Goal: Information Seeking & Learning: Learn about a topic

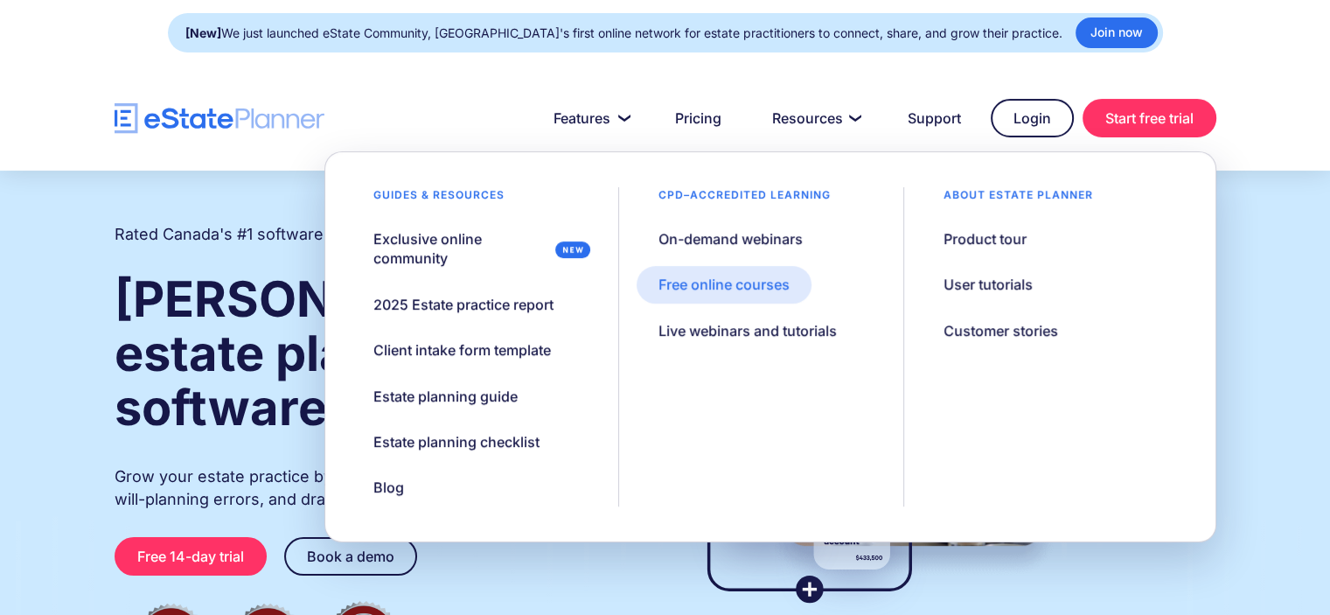
click at [752, 287] on div "Free online courses" at bounding box center [723, 284] width 131 height 19
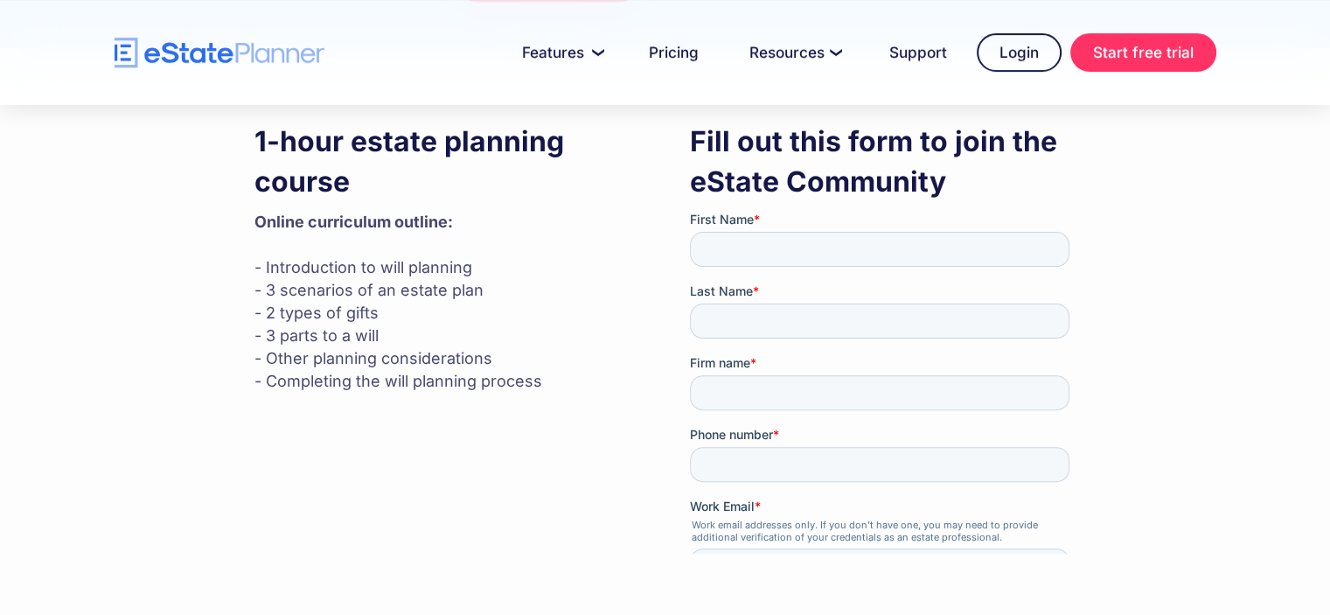
scroll to position [262, 0]
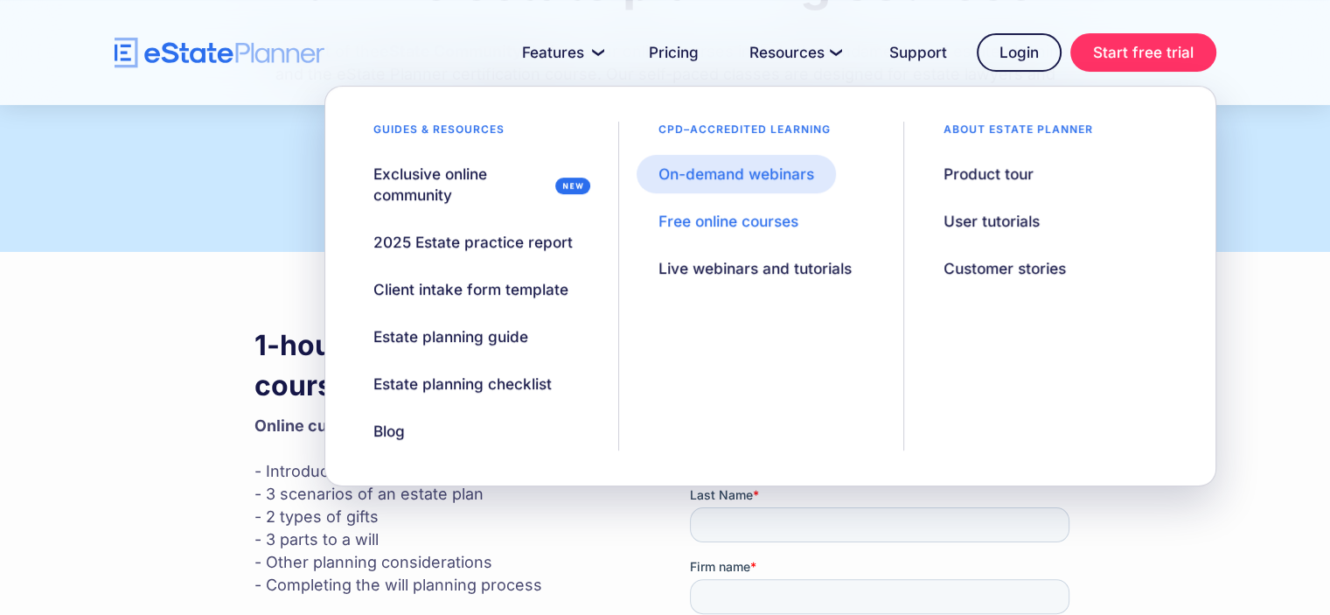
click at [769, 177] on div "On-demand webinars" at bounding box center [736, 173] width 156 height 21
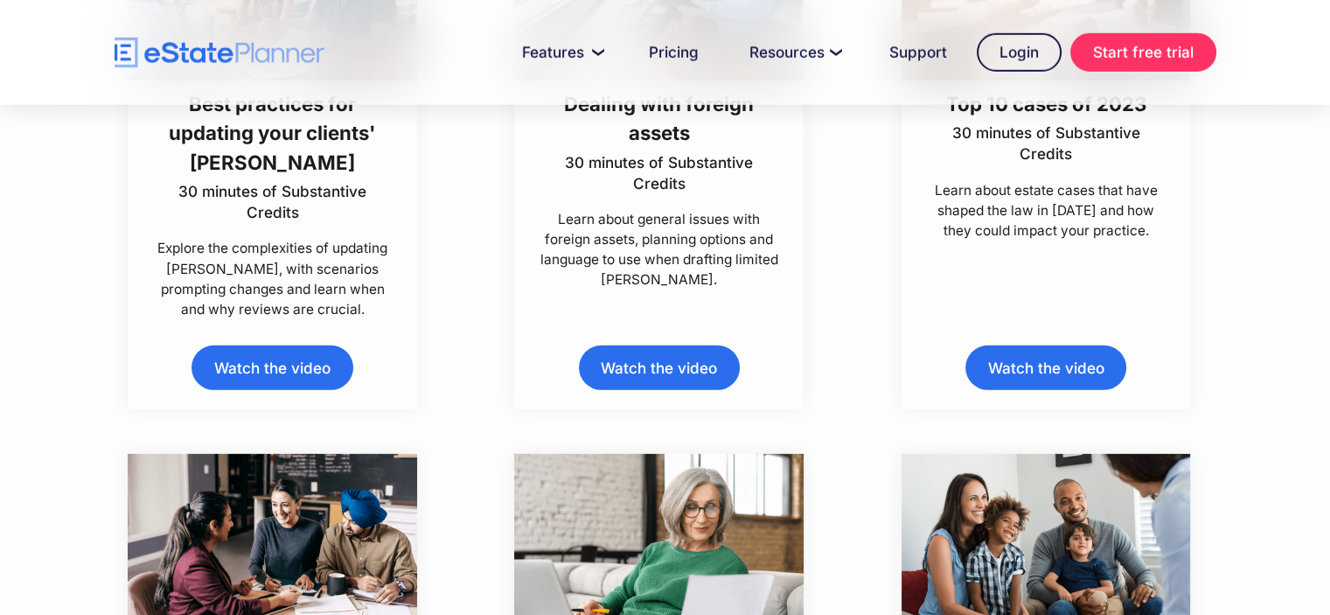
scroll to position [4919, 0]
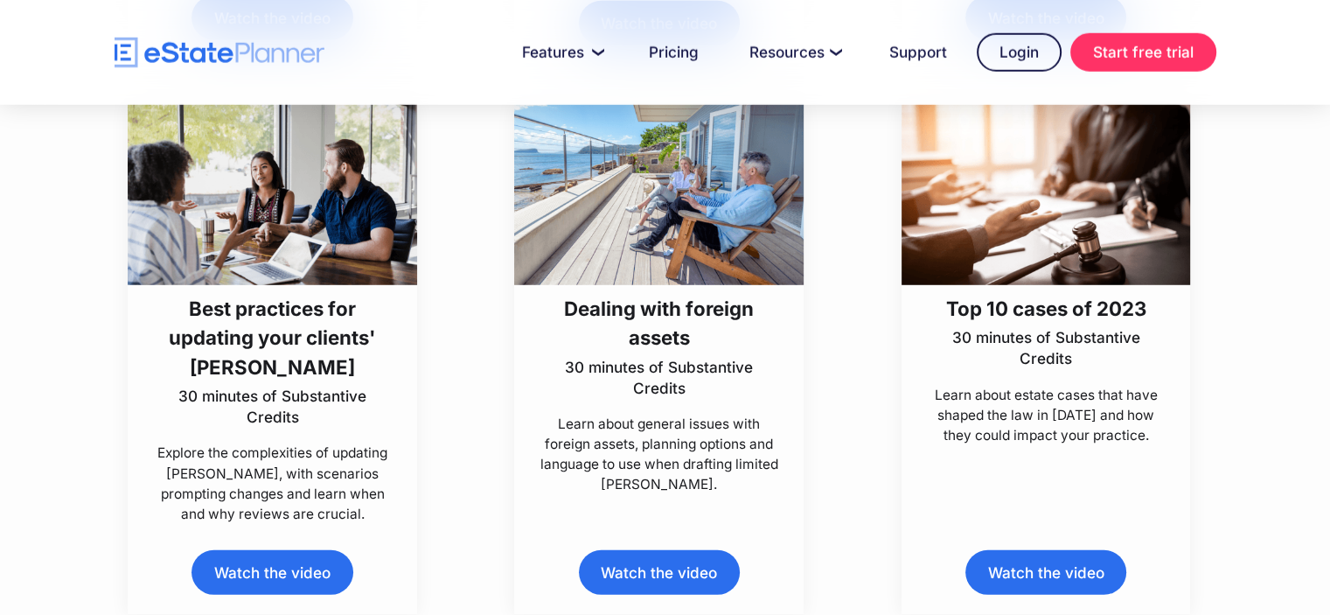
click at [289, 573] on link "Watch the video" at bounding box center [271, 572] width 161 height 45
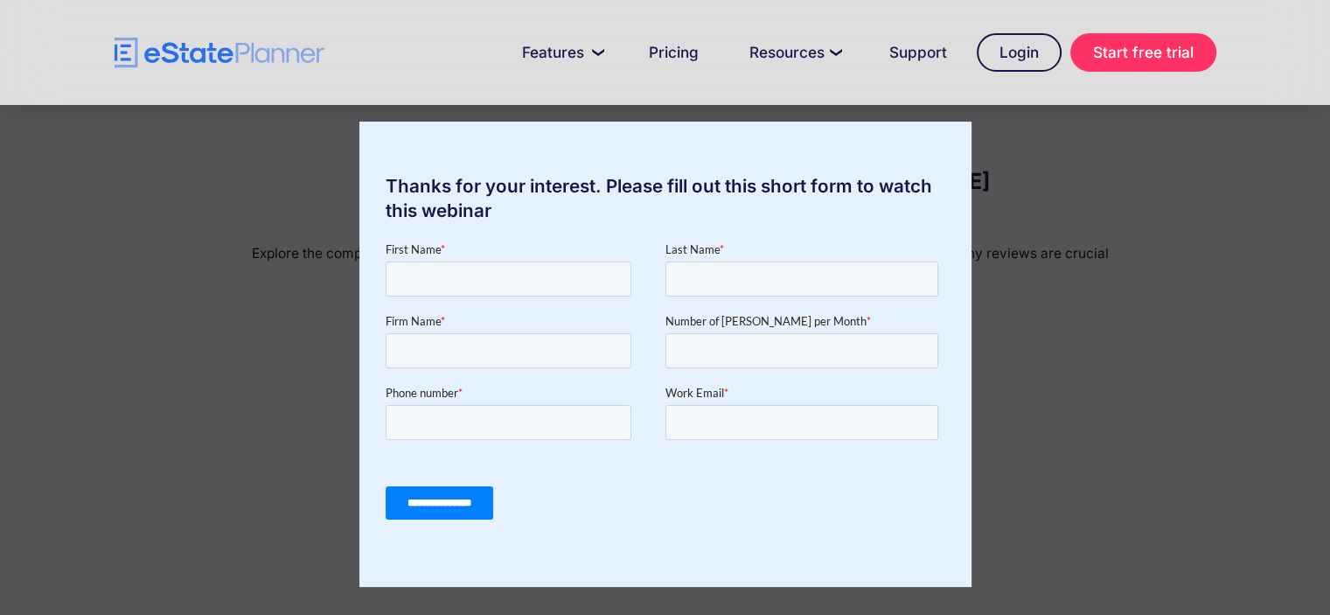
click at [1054, 230] on div "Thanks for your interest. Please fill out this short form to watch this webinar" at bounding box center [665, 307] width 1330 height 615
click at [133, 190] on div "Thanks for your interest. Please fill out this short form to watch this webinar" at bounding box center [665, 307] width 1330 height 615
